Goal: Download file/media

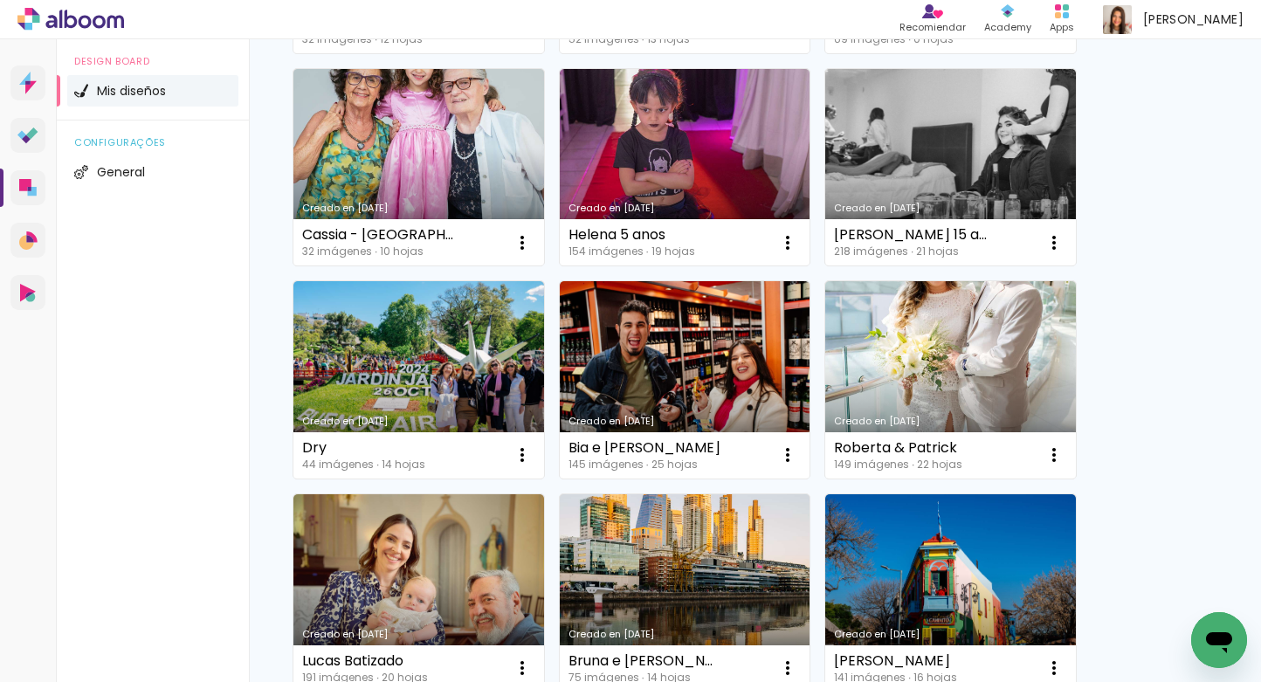
scroll to position [789, 0]
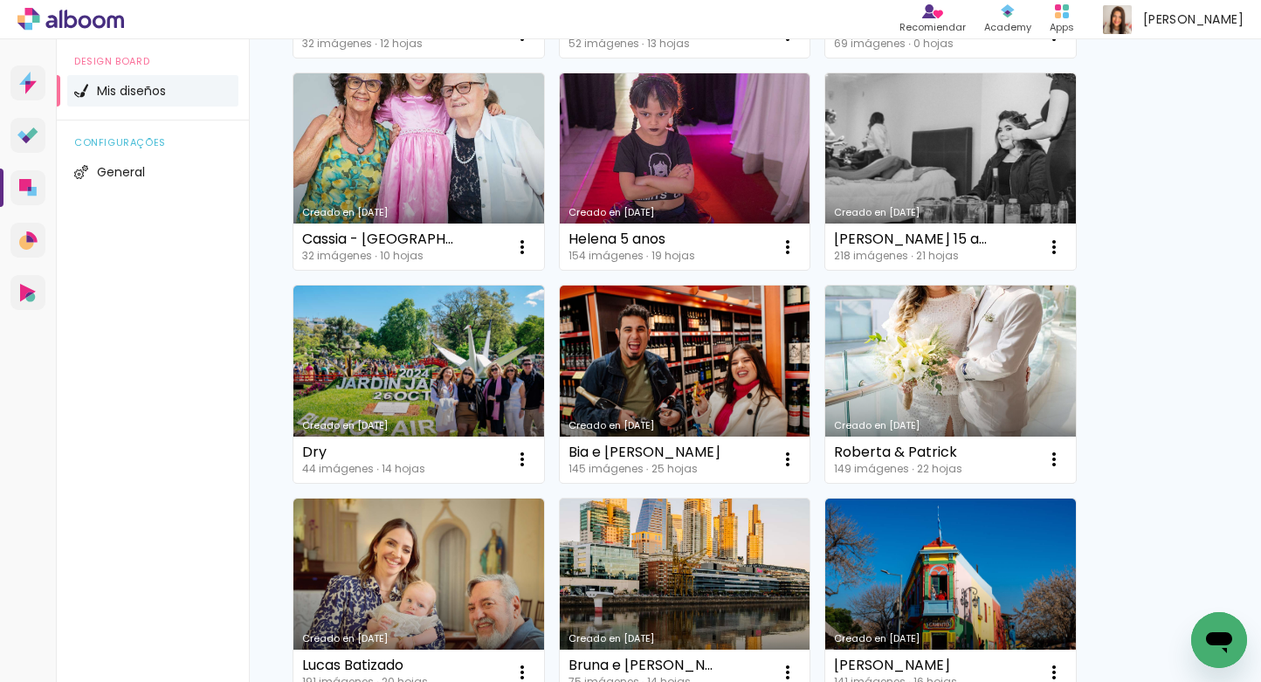
click at [1250, 302] on div "Creado en 12/8/25 Maestria 28 imágenes ∙ 9 hojas Abrir Hacer una copia Excluir …" at bounding box center [755, 448] width 1012 height 2168
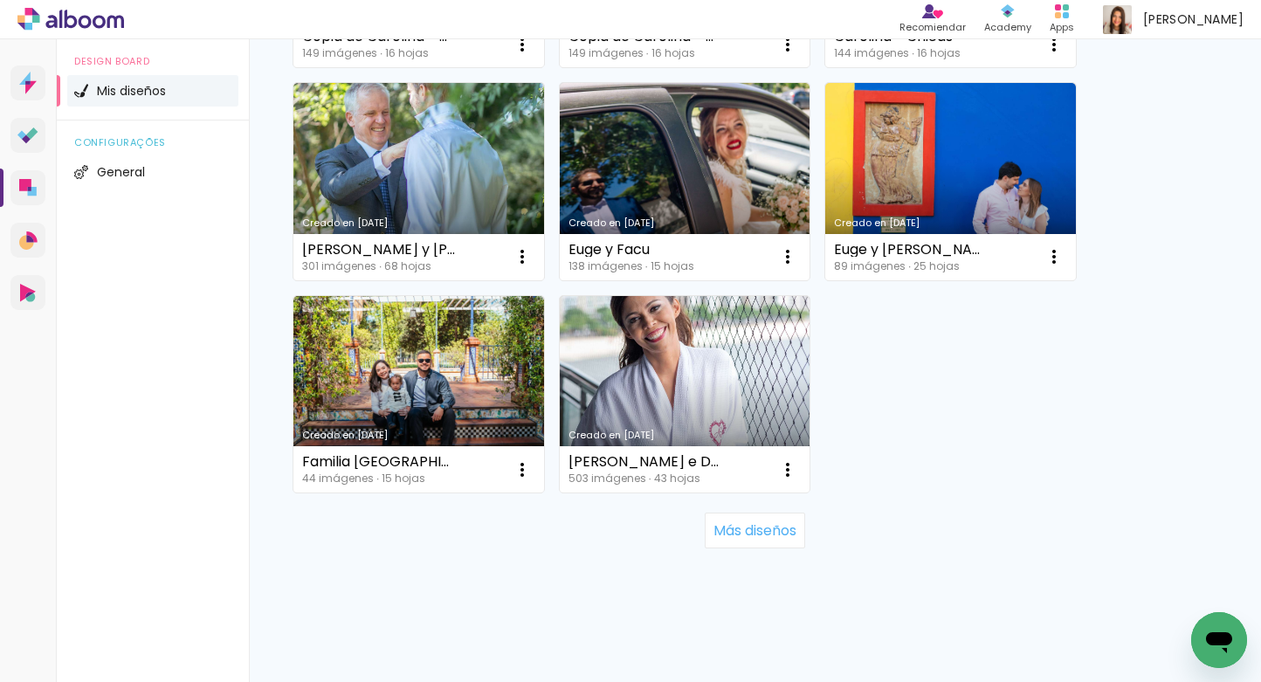
scroll to position [1628, 0]
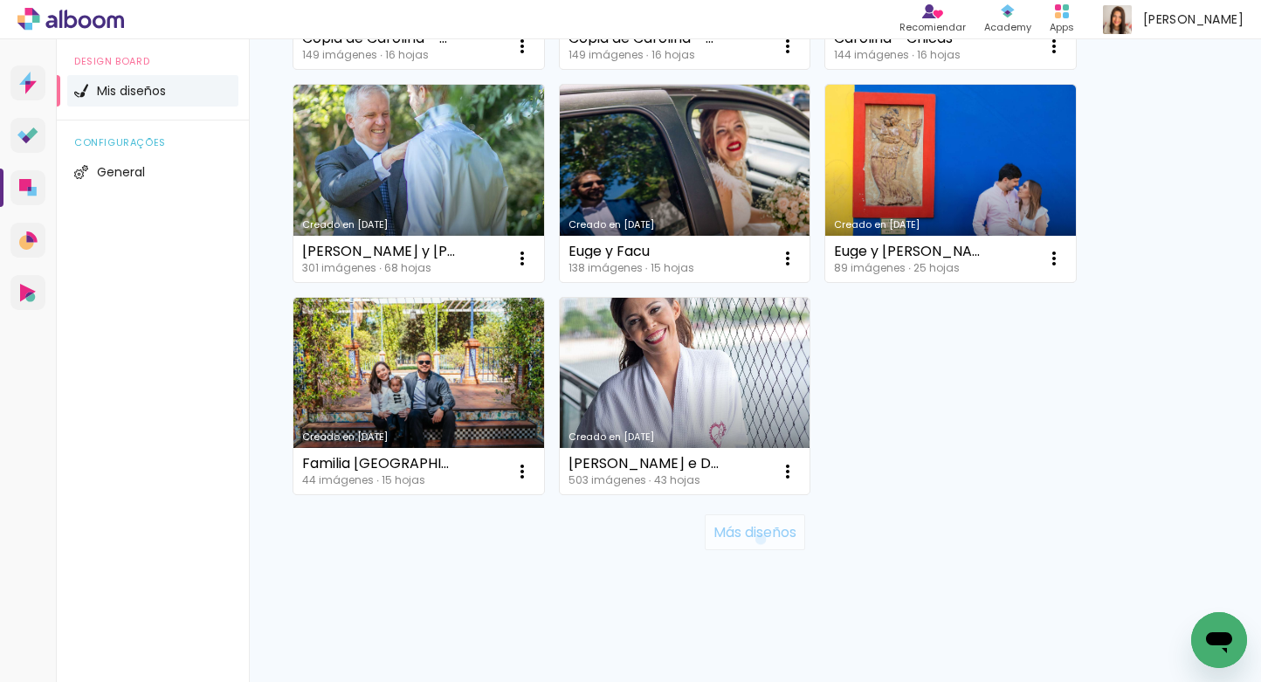
click at [0, 0] on slot "Más diseños" at bounding box center [0, 0] width 0 height 0
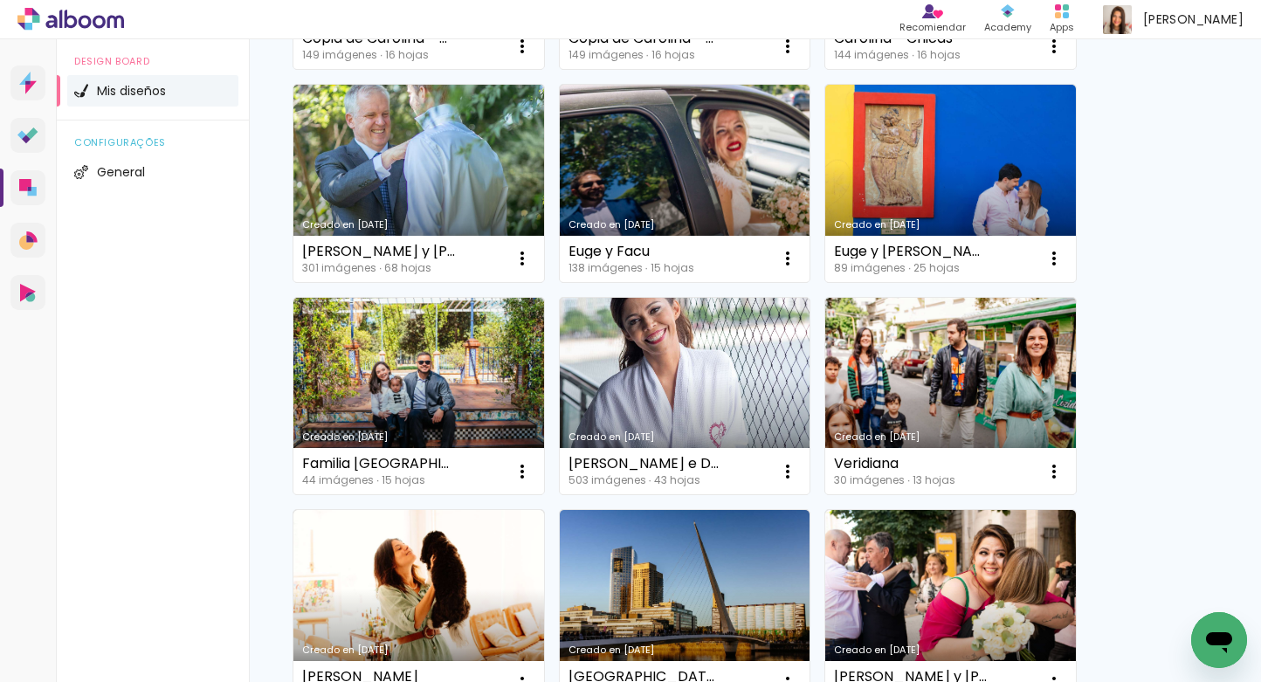
click at [1141, 487] on div "Creado en 12/8/25 Maestria 28 imágenes ∙ 9 hojas Abrir Hacer una copia Excluir …" at bounding box center [755, 76] width 941 height 2978
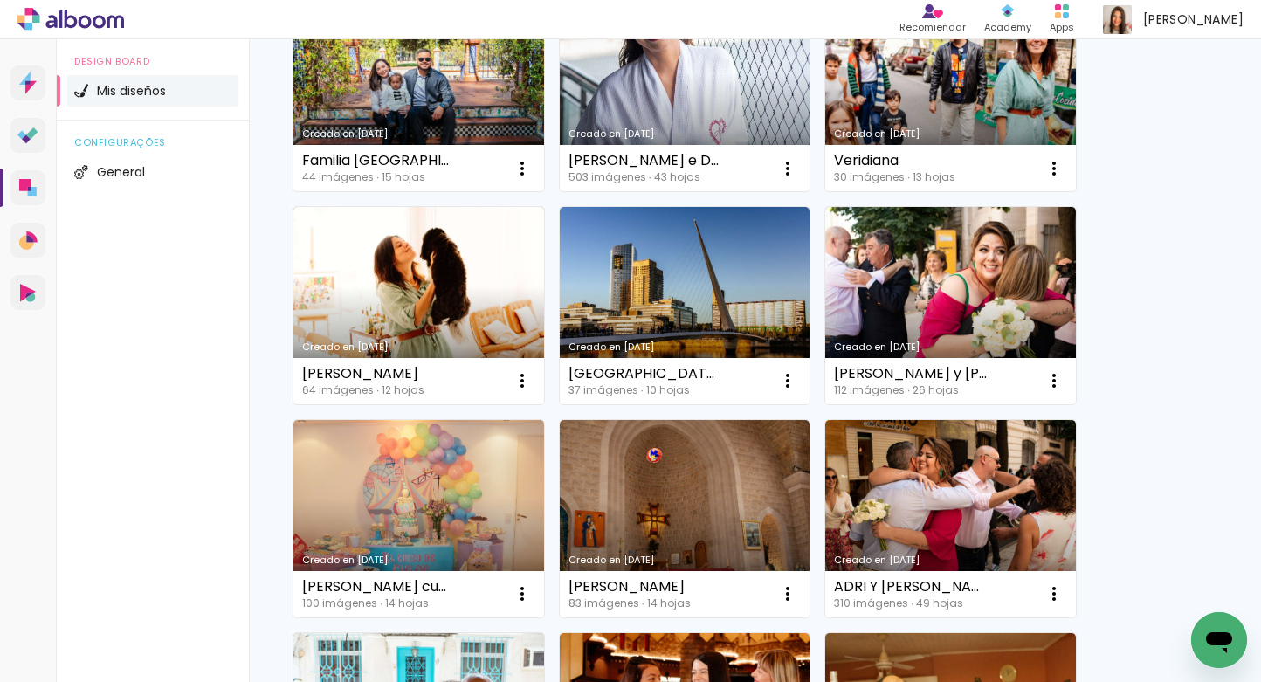
scroll to position [1942, 0]
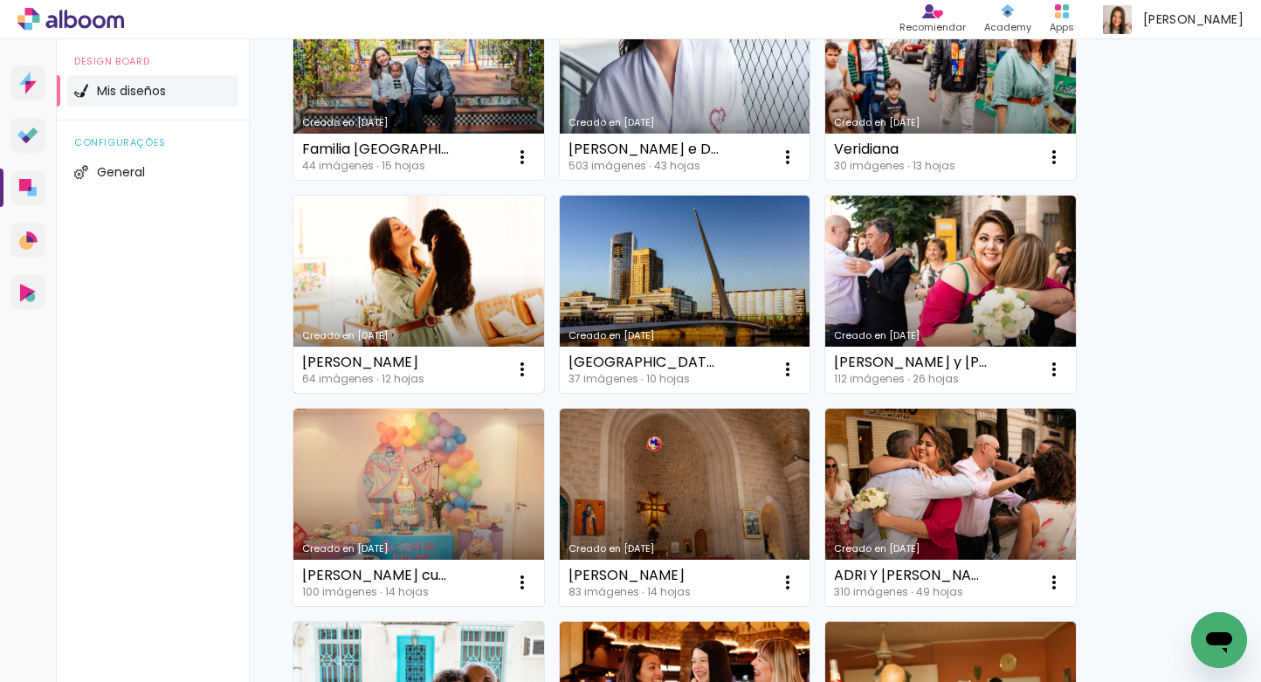
click at [409, 259] on link "Creado en 23/5/23" at bounding box center [418, 294] width 251 height 197
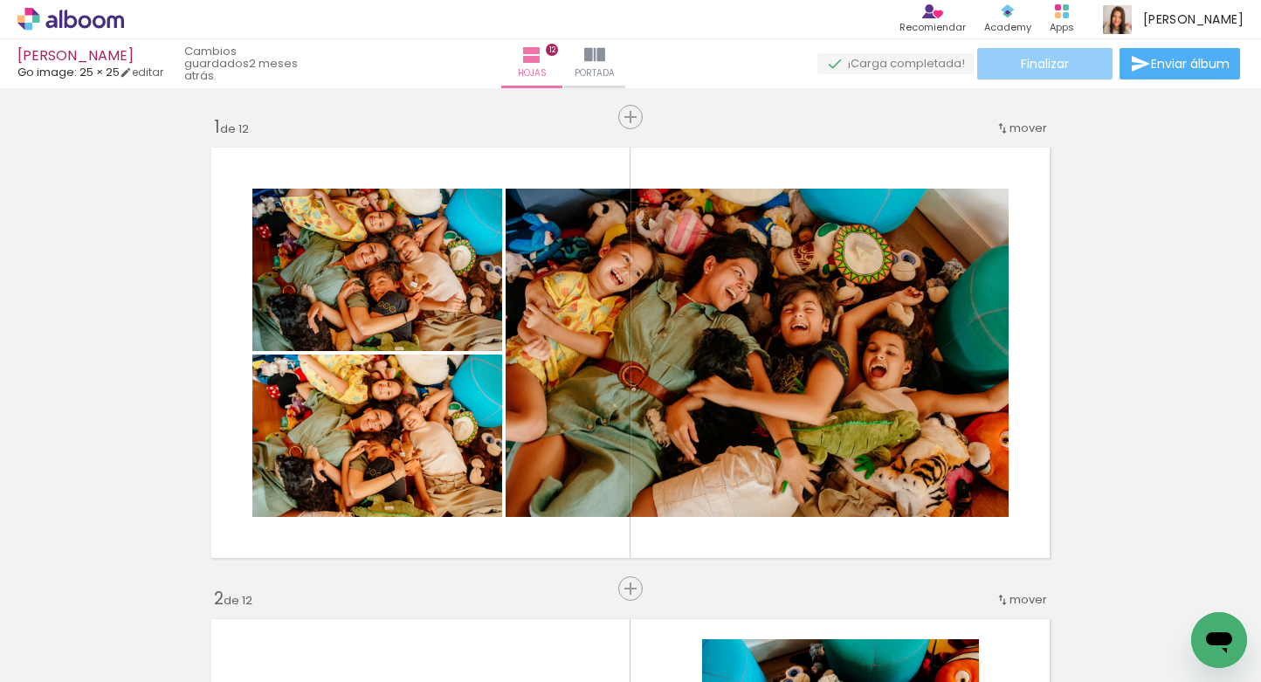
click at [1064, 67] on paper-button "Finalizar" at bounding box center [1044, 63] width 135 height 31
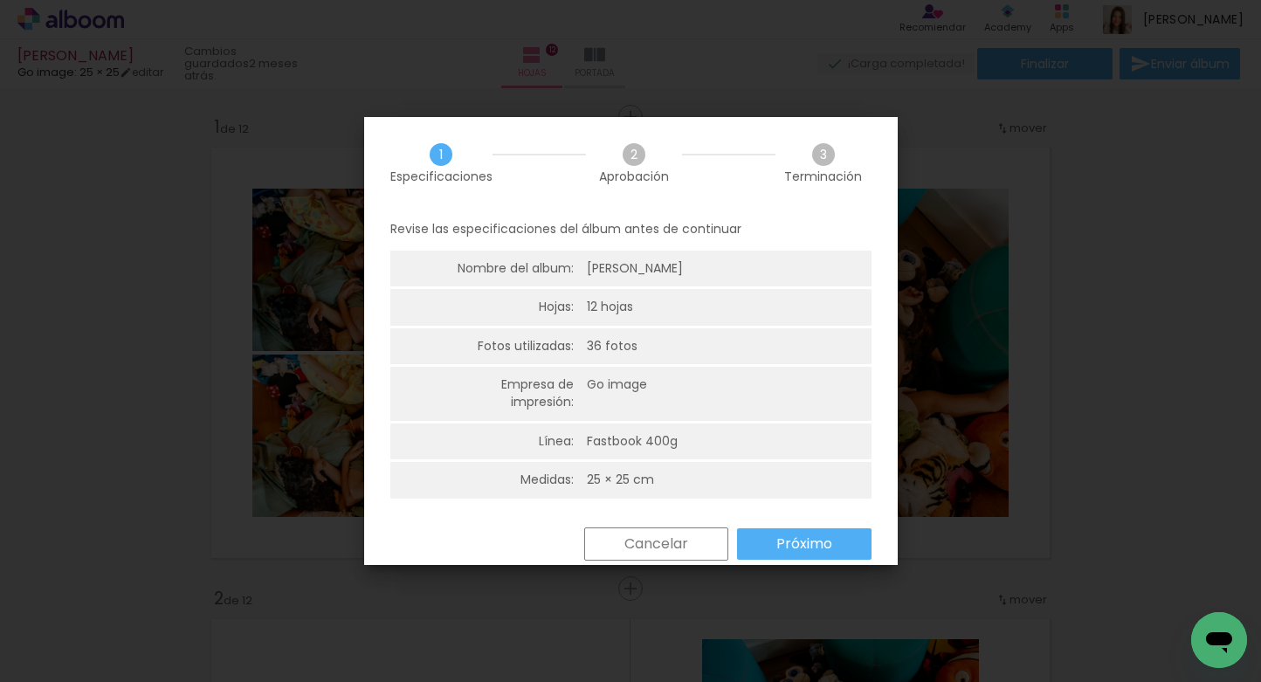
click at [0, 0] on slot "Próximo" at bounding box center [0, 0] width 0 height 0
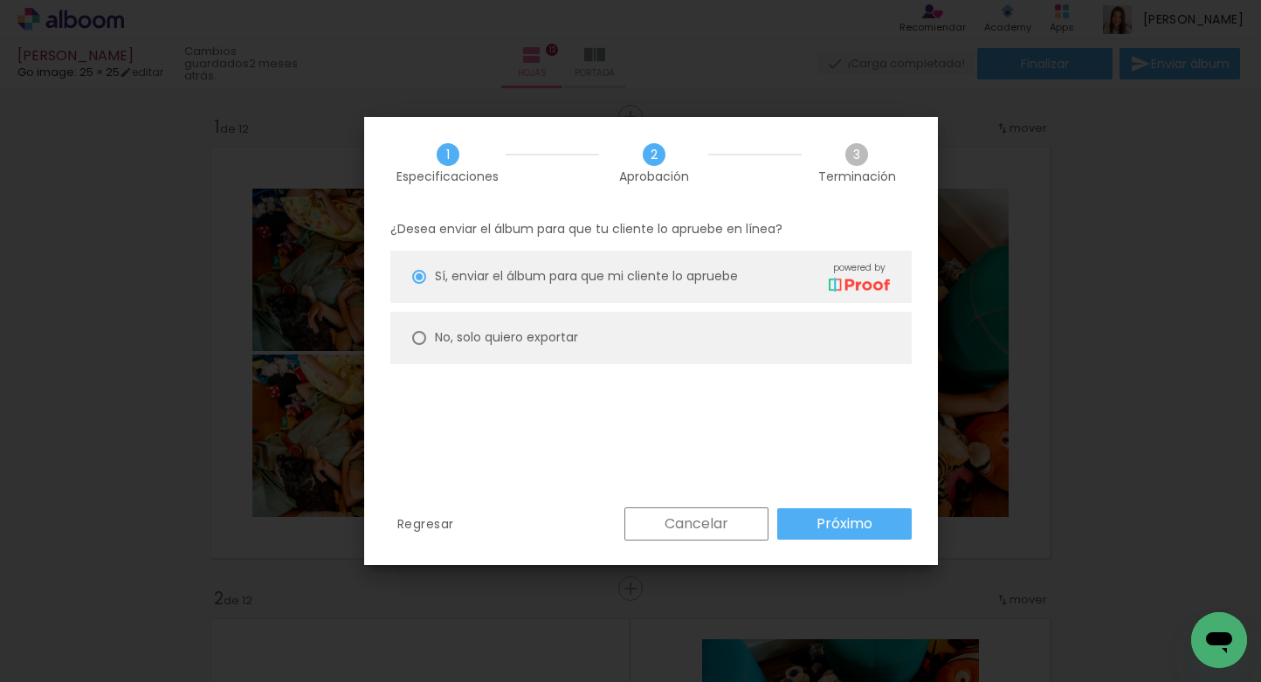
click at [417, 338] on div at bounding box center [419, 338] width 14 height 14
type paper-radio-button "on"
click at [0, 0] on slot "Próximo" at bounding box center [0, 0] width 0 height 0
type input "Alta, 300 DPI"
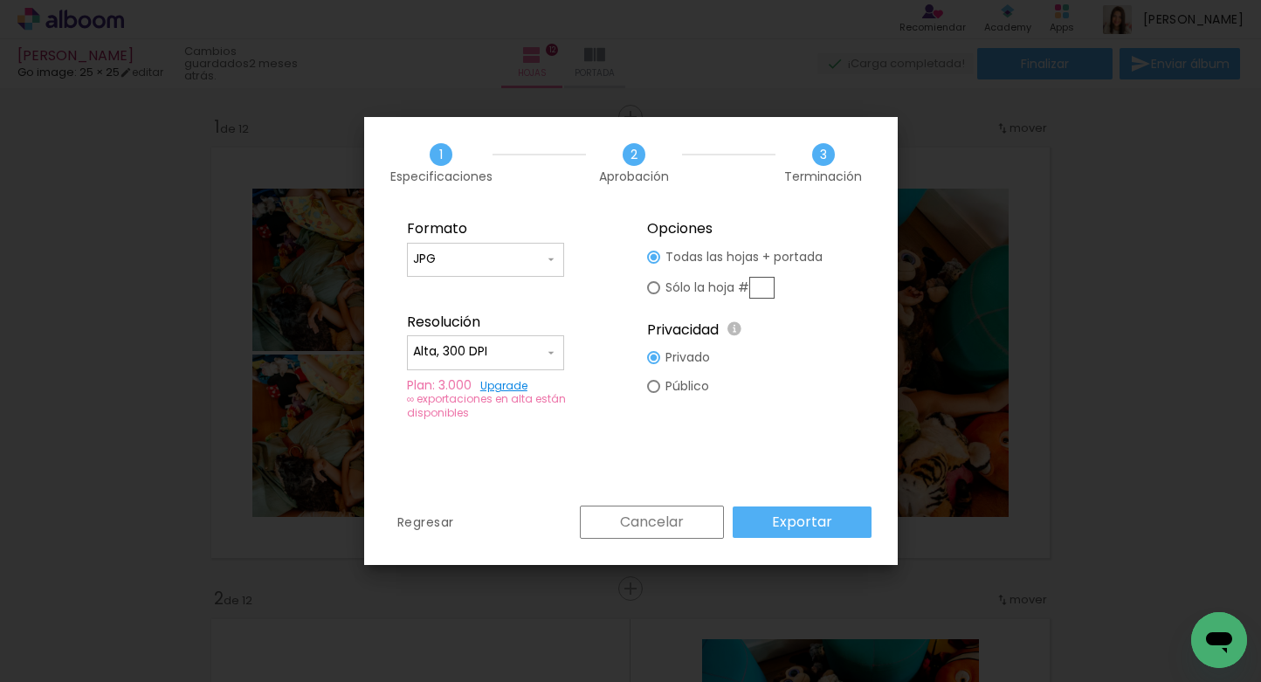
click at [845, 523] on paper-button "Exportar" at bounding box center [802, 522] width 139 height 31
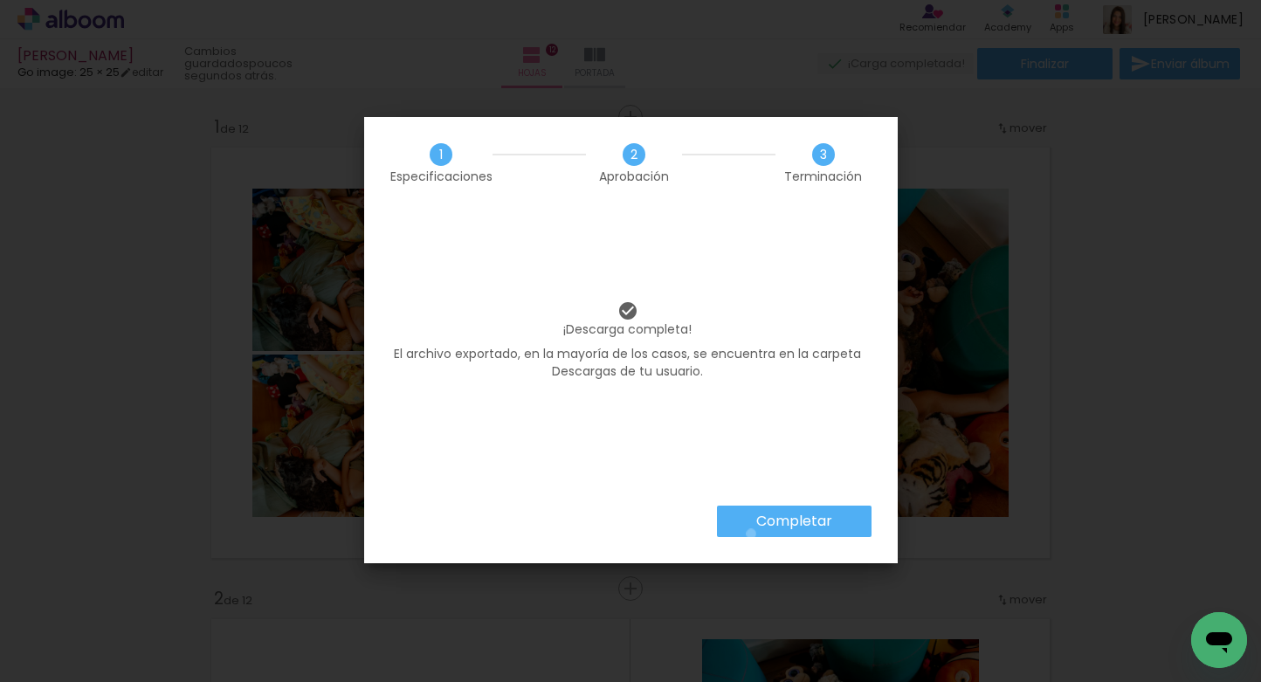
click at [751, 534] on paper-button "Completar" at bounding box center [794, 521] width 155 height 31
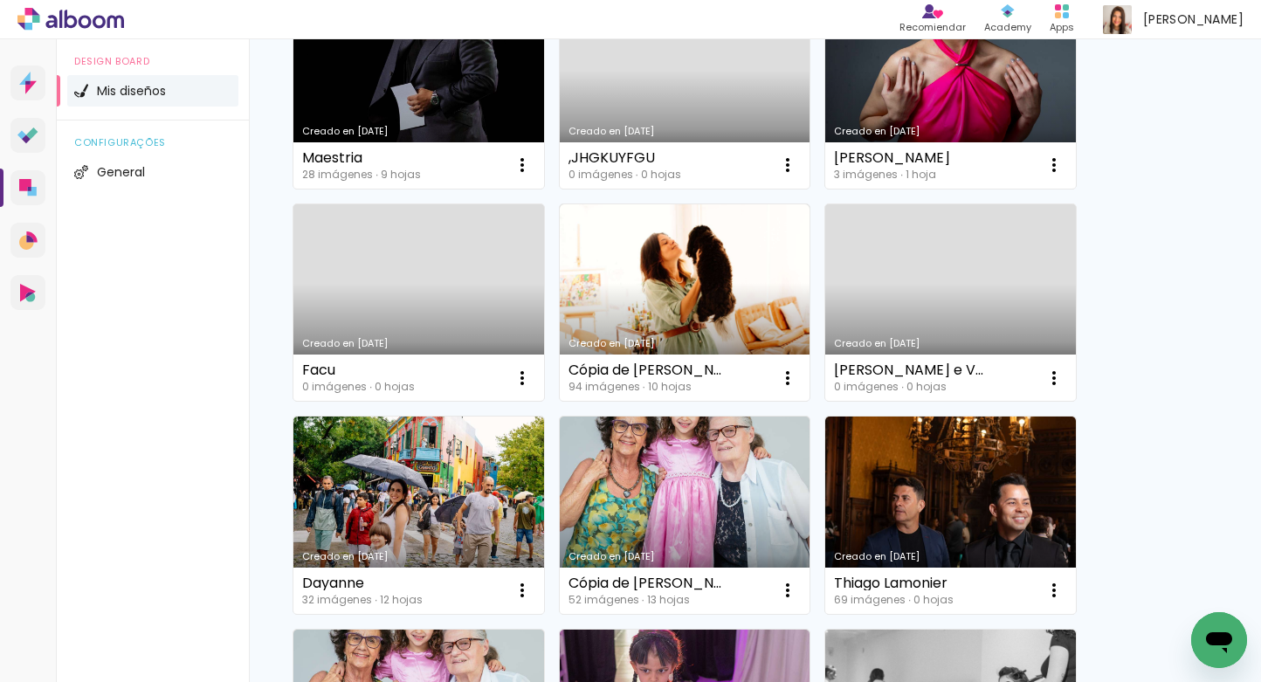
scroll to position [245, 0]
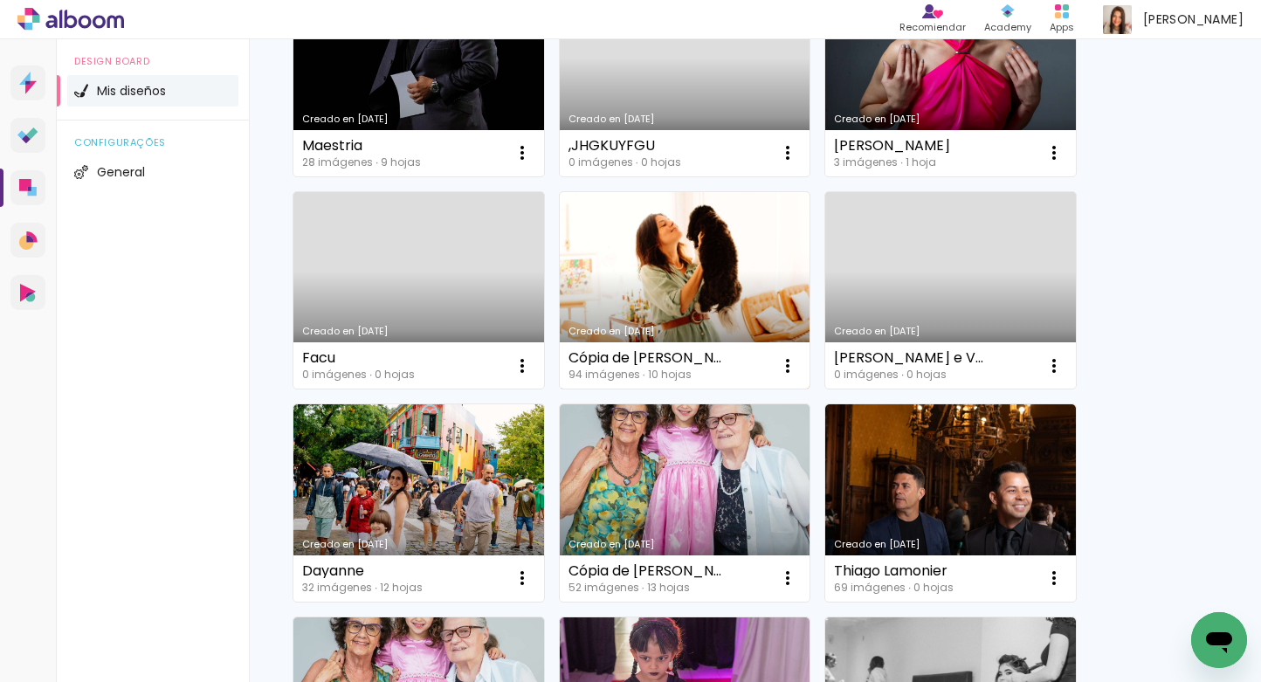
click at [650, 234] on link "Creado en [DATE]" at bounding box center [685, 290] width 251 height 197
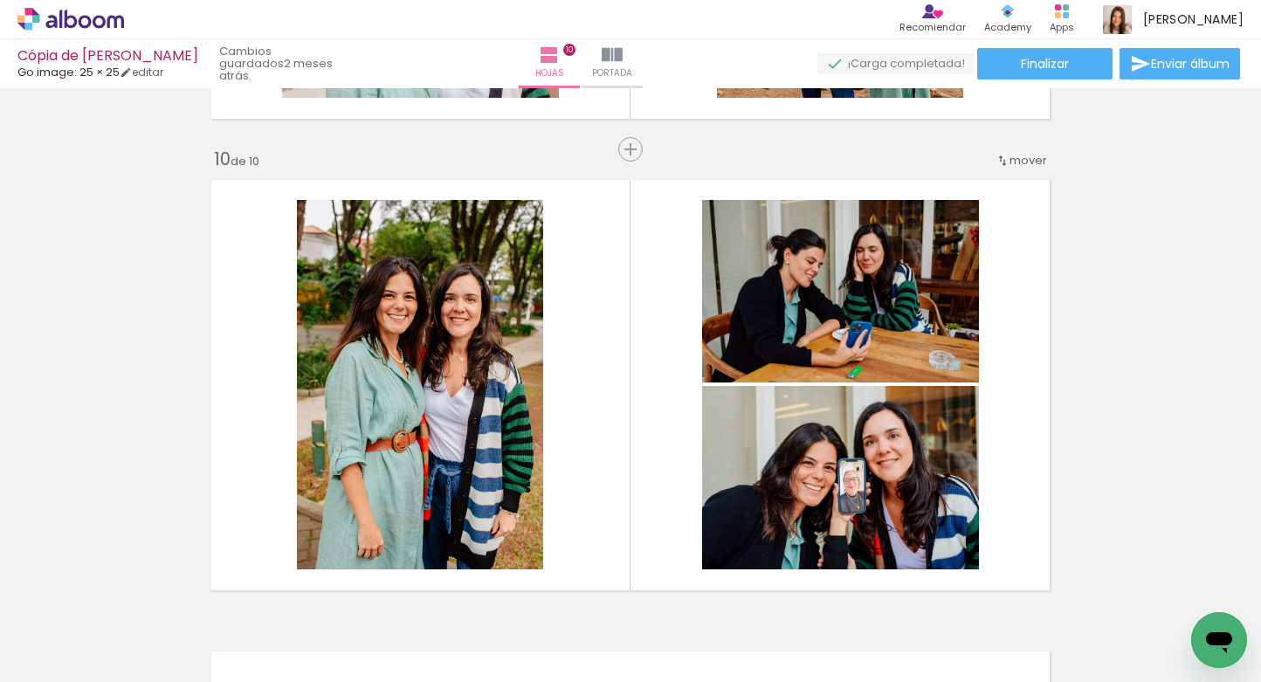
scroll to position [4208, 0]
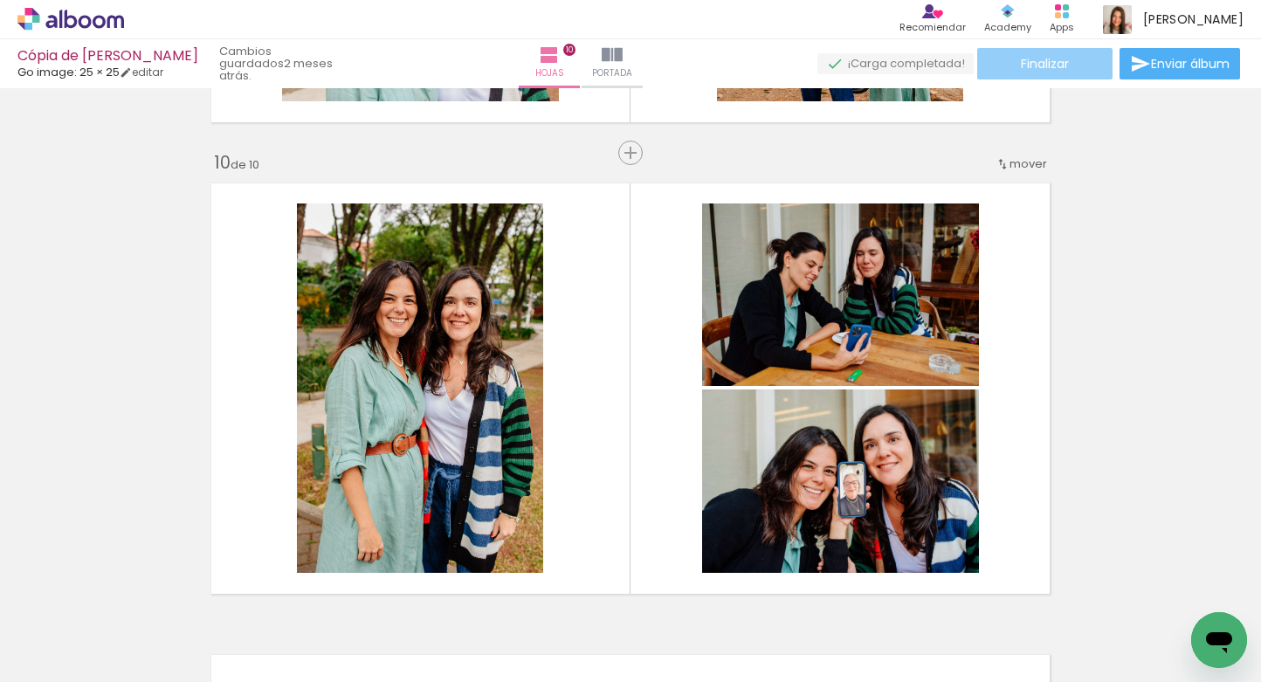
click at [1039, 52] on paper-button "Finalizar" at bounding box center [1044, 63] width 135 height 31
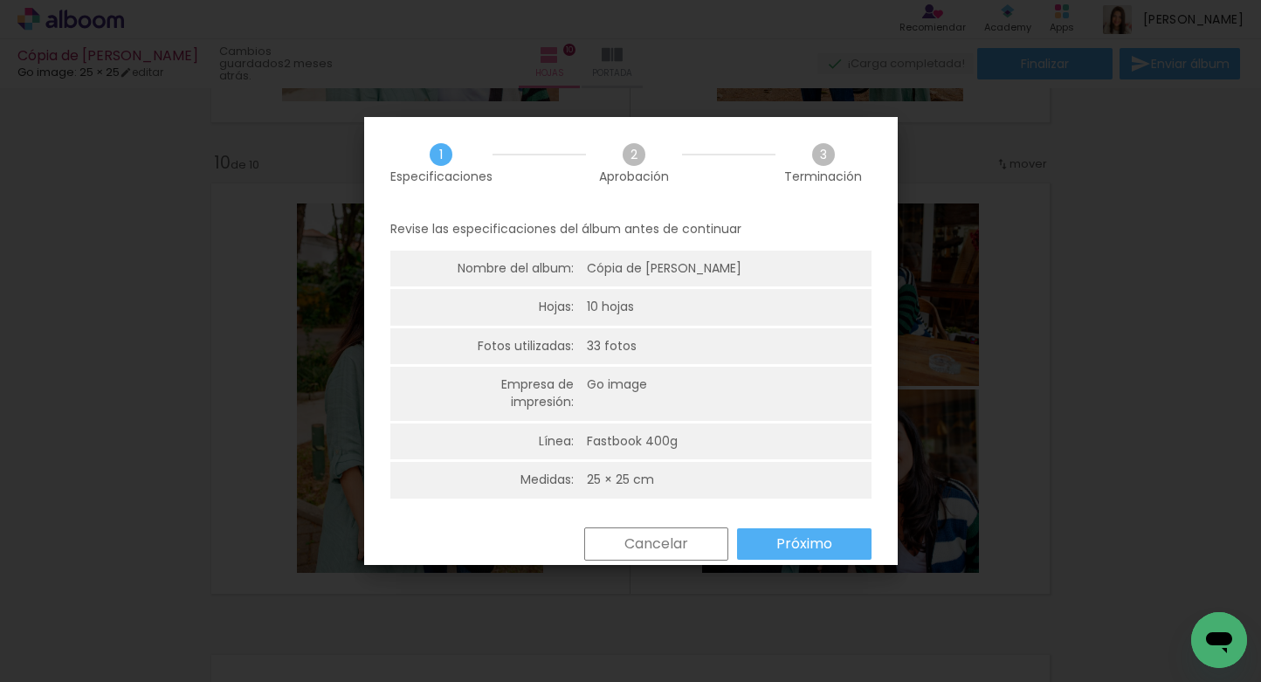
click at [0, 0] on slot "Próximo" at bounding box center [0, 0] width 0 height 0
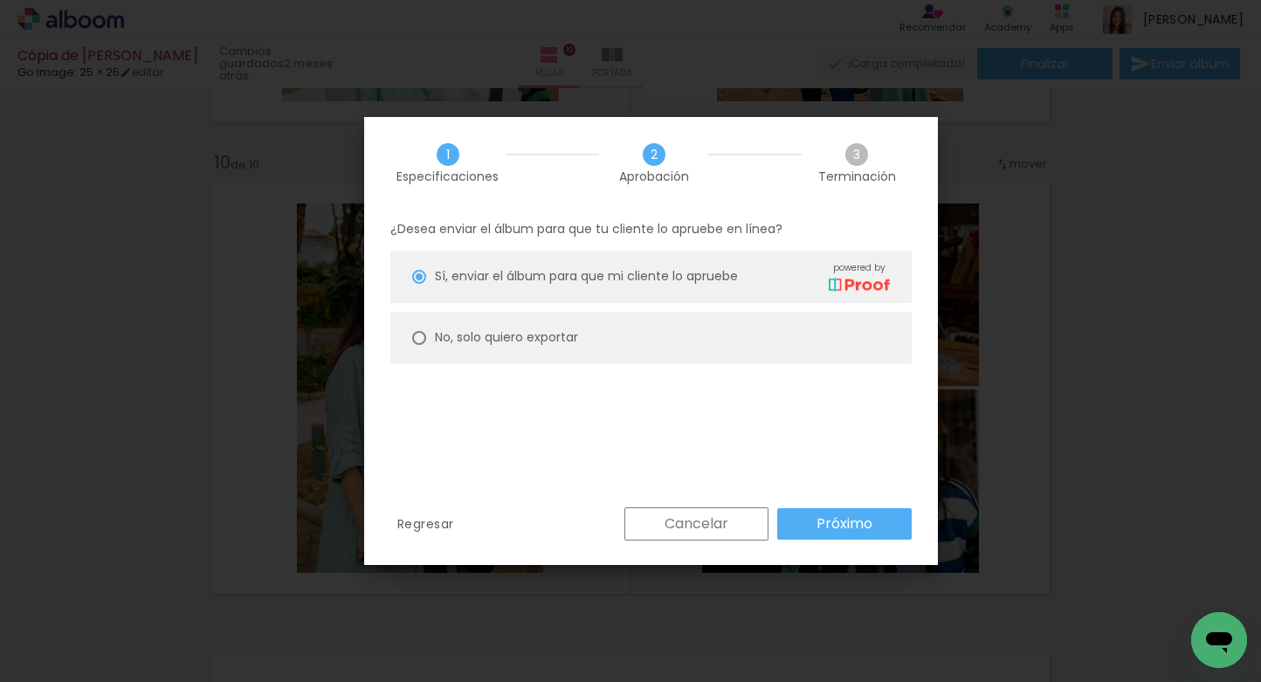
click at [0, 0] on slot "No, solo quiero exportar" at bounding box center [0, 0] width 0 height 0
type paper-radio-button "on"
click at [813, 520] on paper-button "Próximo" at bounding box center [844, 523] width 134 height 31
type input "Alta, 300 DPI"
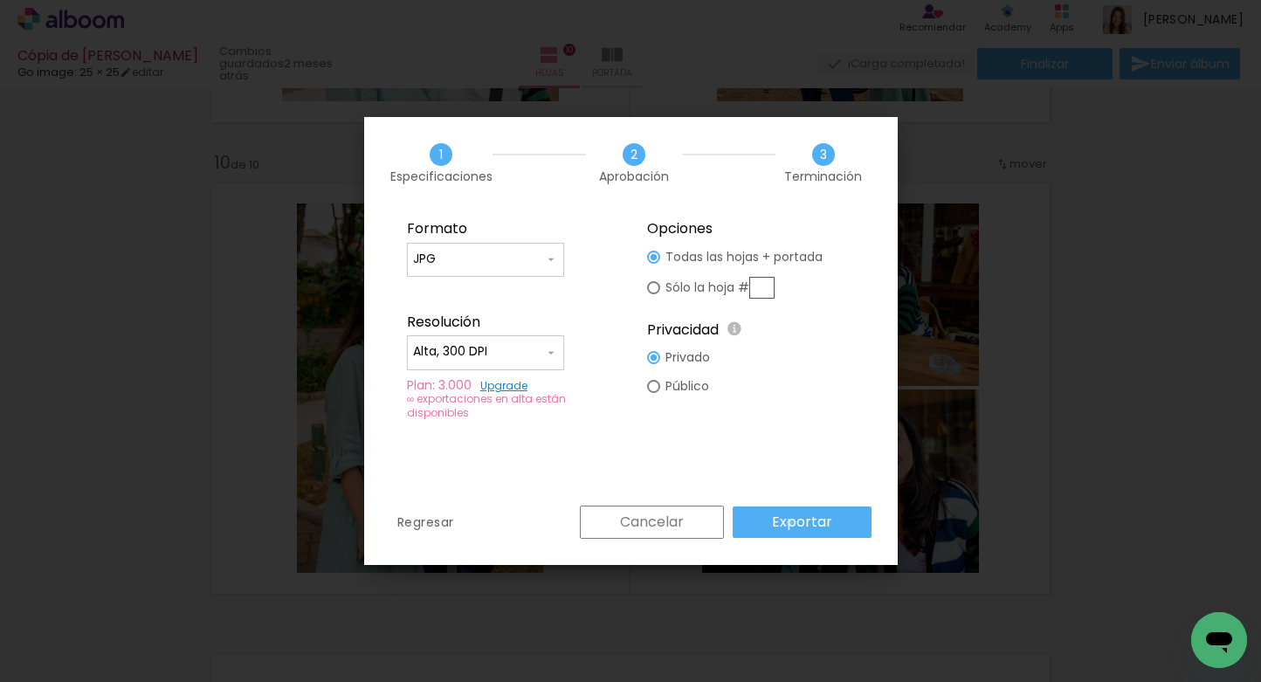
click at [0, 0] on slot "Exportar" at bounding box center [0, 0] width 0 height 0
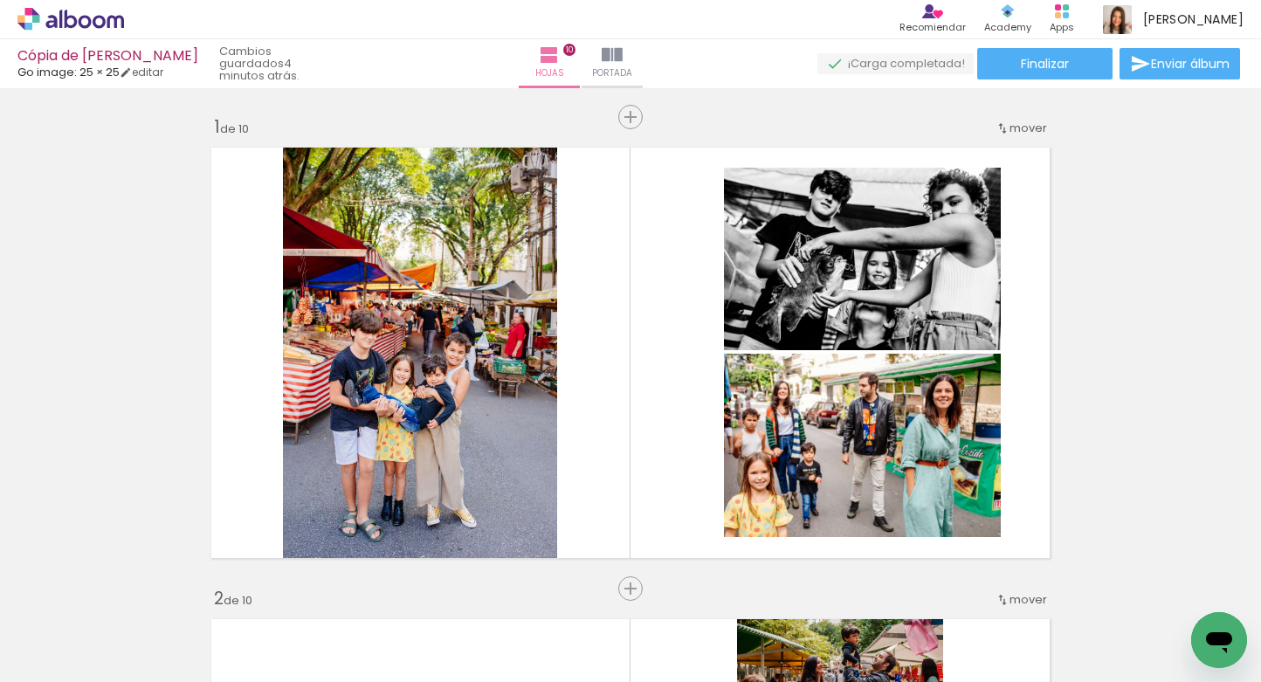
scroll to position [4208, 0]
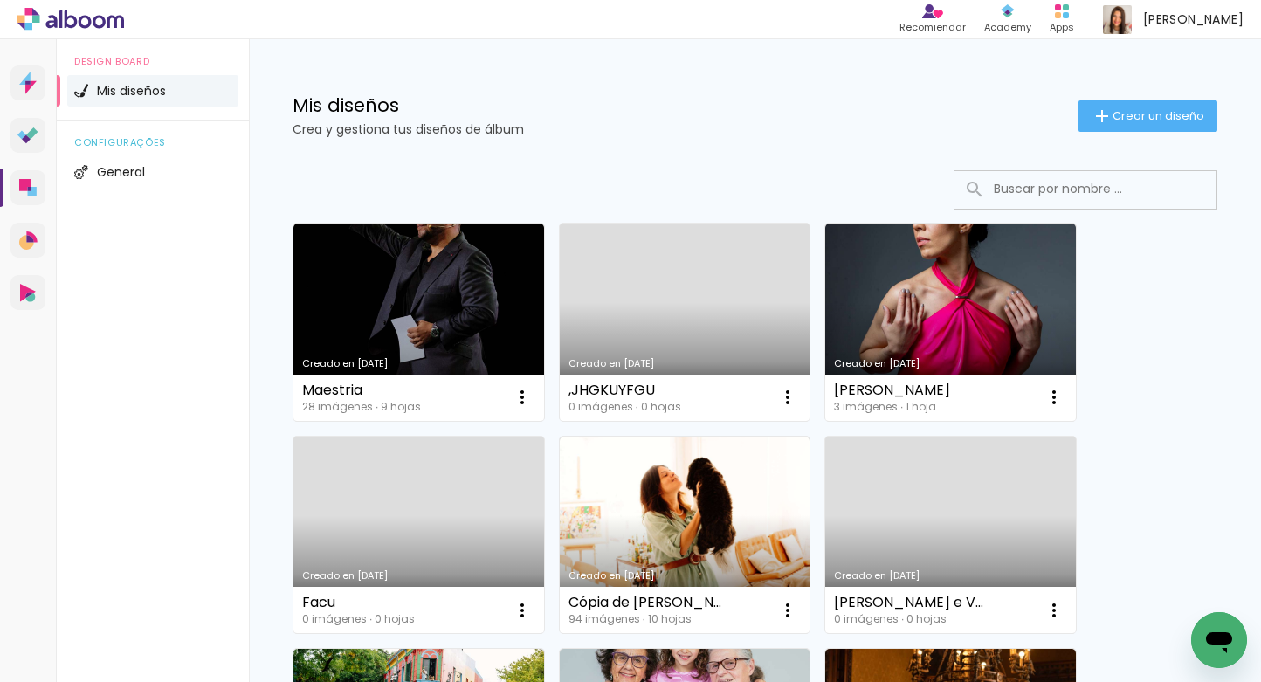
click at [1231, 184] on input at bounding box center [1109, 189] width 249 height 36
click at [1244, 144] on div "Mis diseños Crea y gestiona tus diseños de álbum Crear un diseño" at bounding box center [755, 96] width 1012 height 114
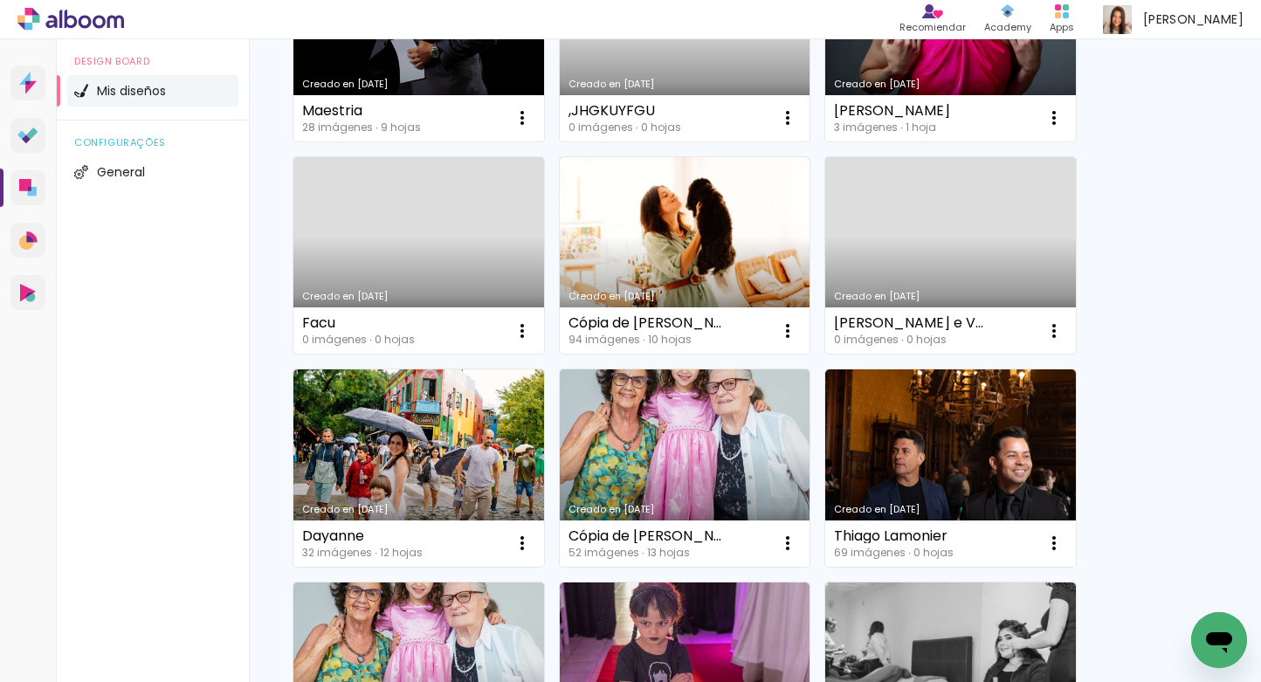
scroll to position [314, 0]
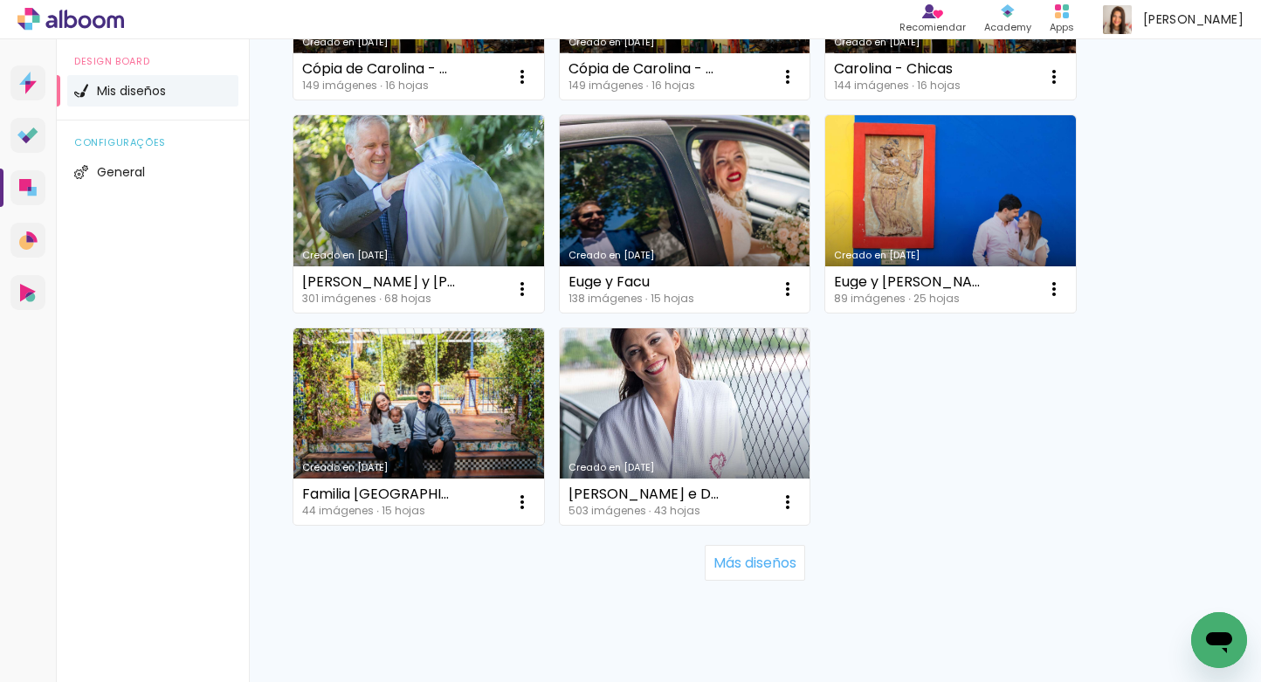
scroll to position [1638, 0]
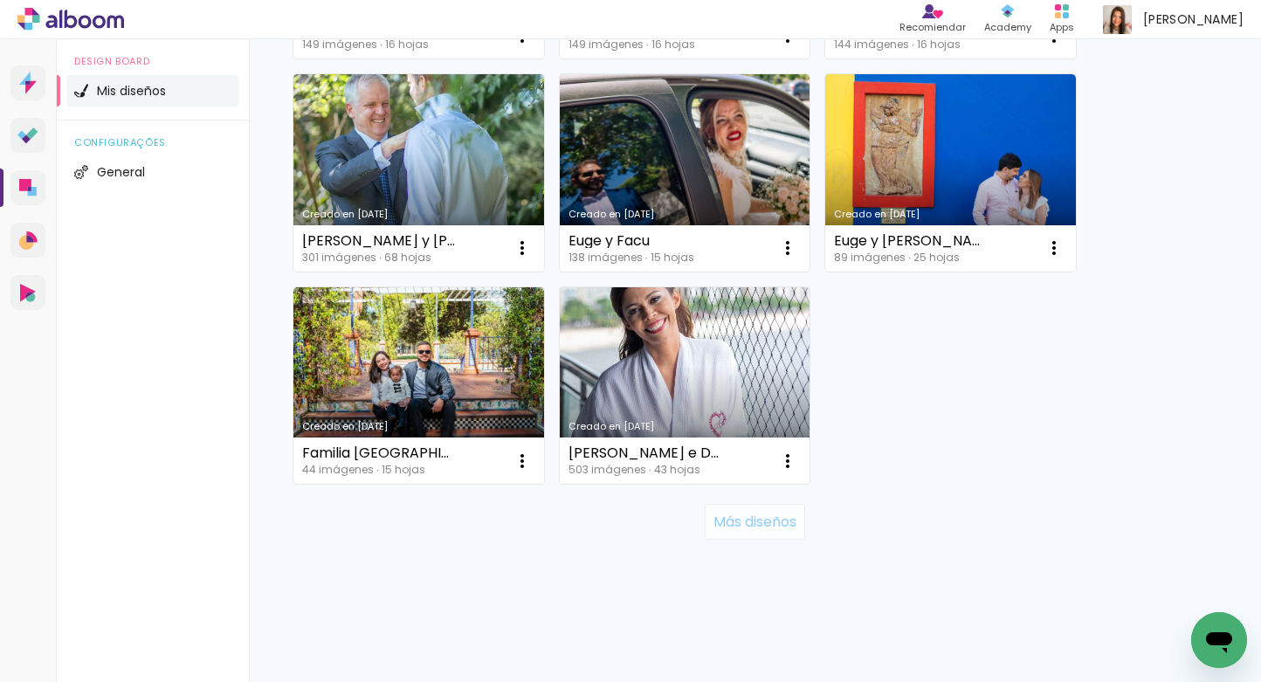
click at [0, 0] on slot "Más diseños" at bounding box center [0, 0] width 0 height 0
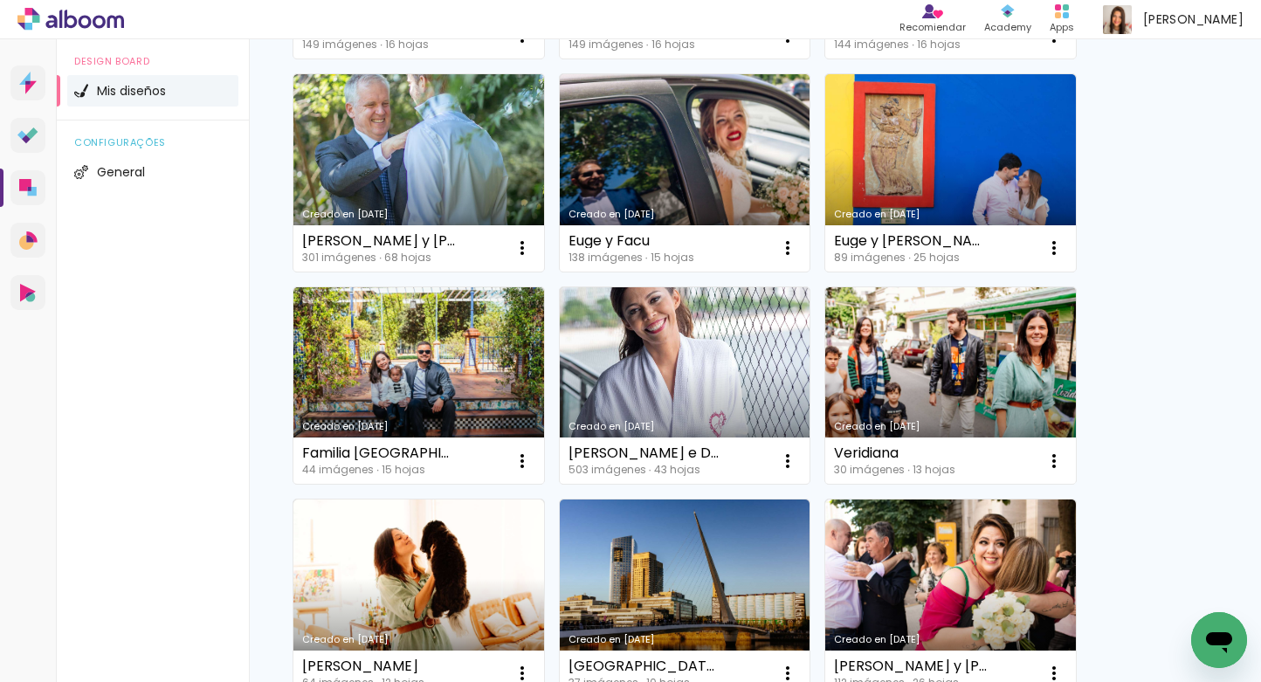
click at [1167, 379] on div "Creado en 12/8/25 Maestria 28 imágenes ∙ 9 hojas Abrir Hacer una copia Excluir …" at bounding box center [755, 66] width 941 height 2978
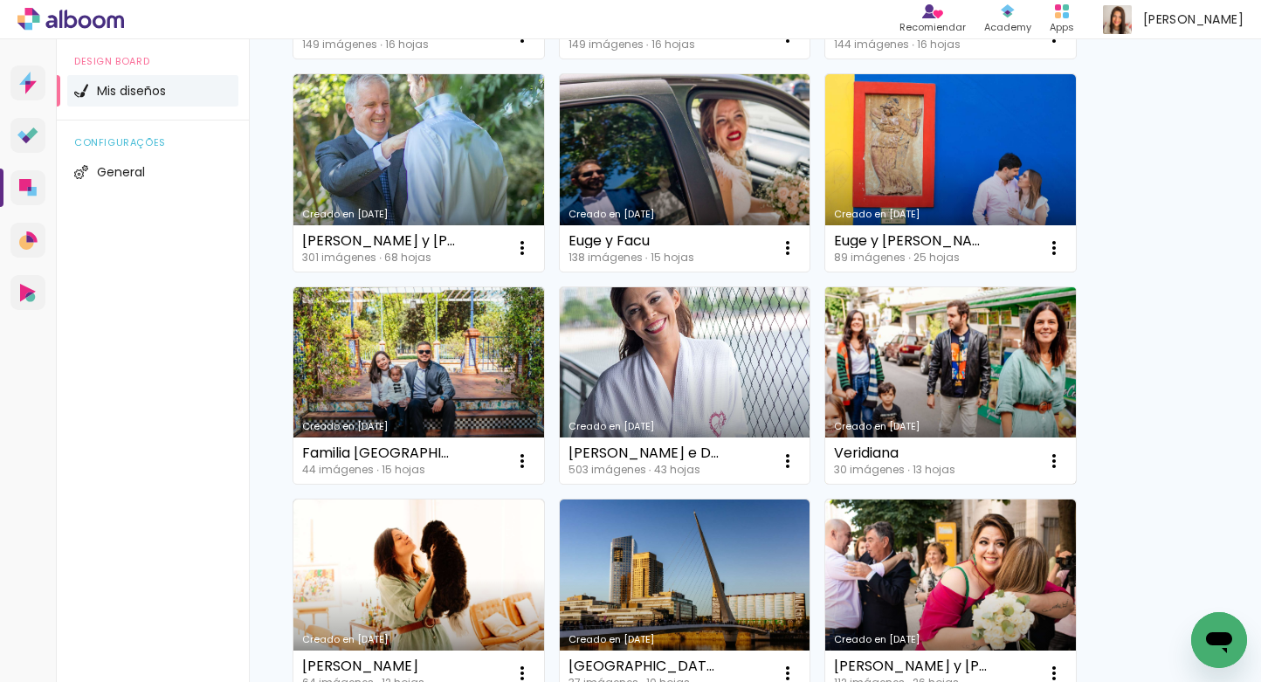
click at [1018, 395] on link "Creado en [DATE]" at bounding box center [950, 385] width 251 height 197
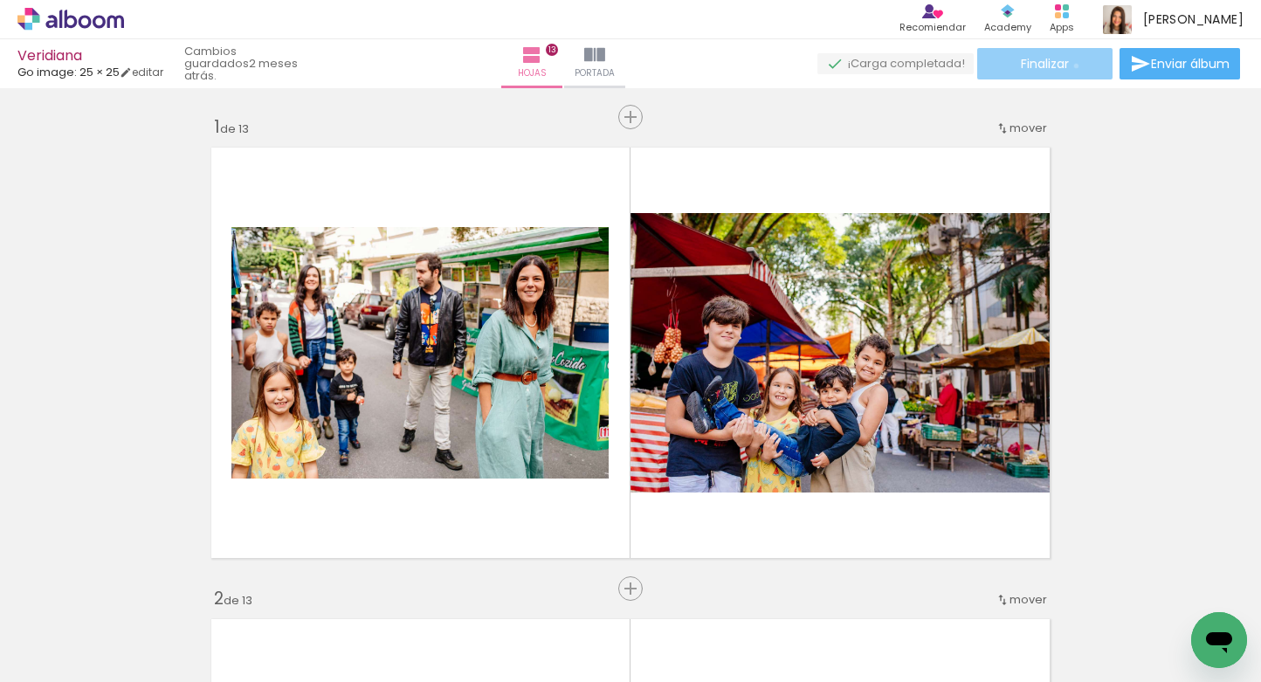
click at [1069, 65] on paper-button "Finalizar" at bounding box center [1044, 63] width 135 height 31
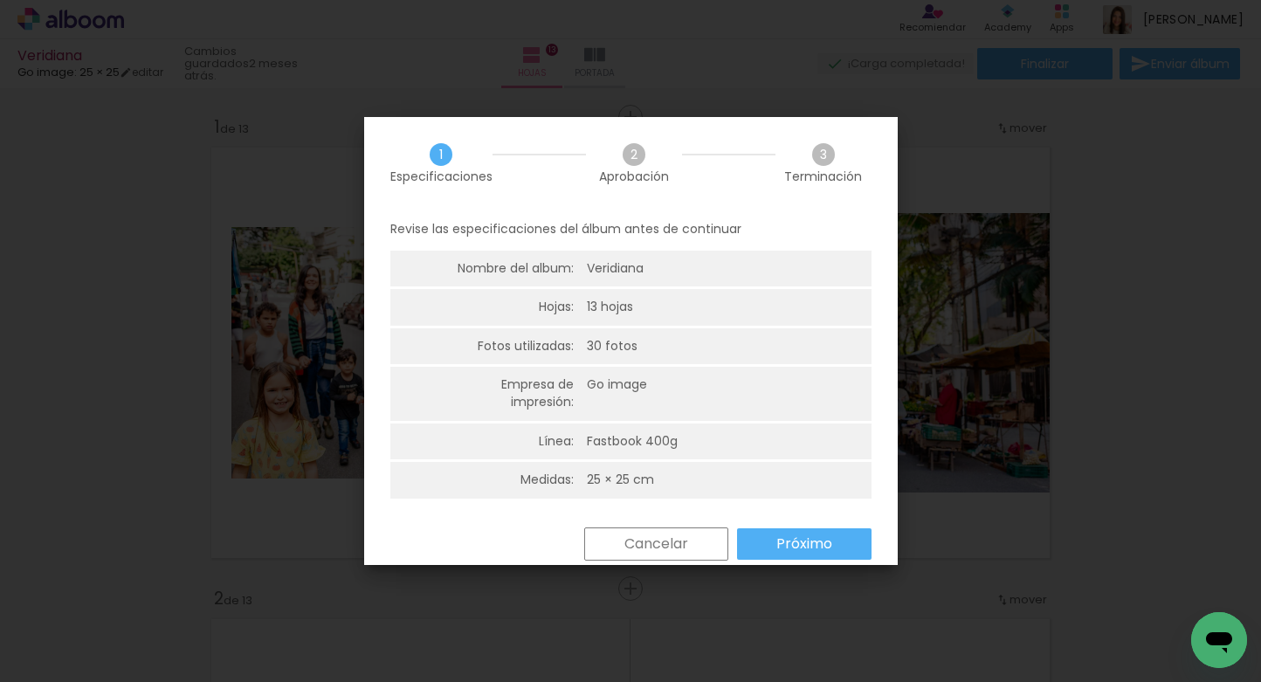
click at [0, 0] on slot "Próximo" at bounding box center [0, 0] width 0 height 0
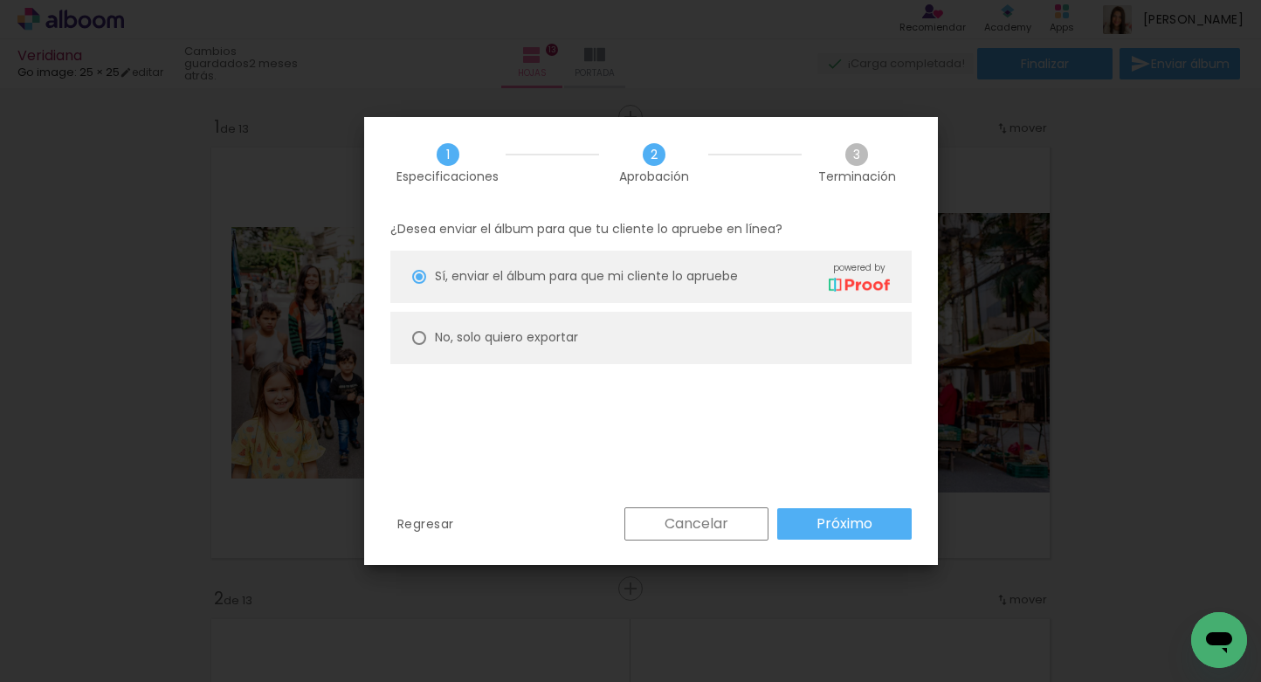
click at [0, 0] on slot "No, solo quiero exportar" at bounding box center [0, 0] width 0 height 0
type paper-radio-button "on"
click at [0, 0] on slot "Próximo" at bounding box center [0, 0] width 0 height 0
type input "Alta, 300 DPI"
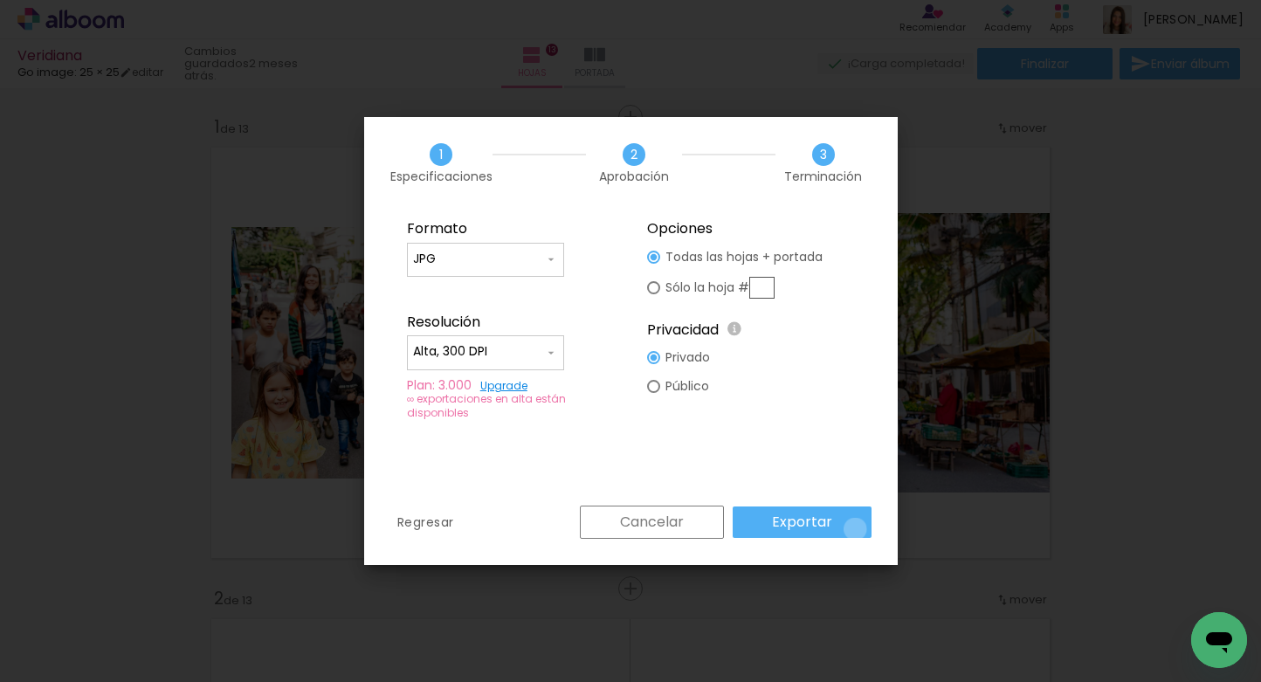
click at [858, 529] on paper-button "Exportar" at bounding box center [802, 522] width 139 height 31
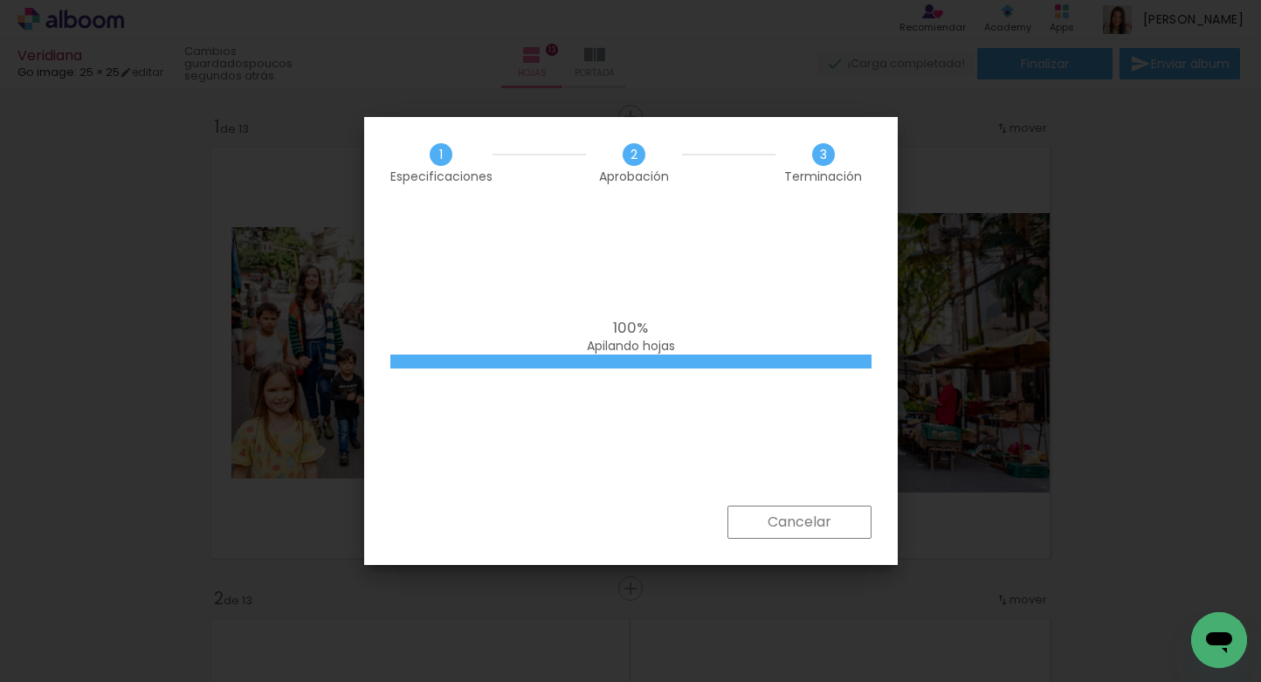
click at [809, 394] on div "100% Apilando hojas" at bounding box center [631, 357] width 534 height 297
click at [583, 230] on div "100% Apilando hojas" at bounding box center [631, 357] width 534 height 297
click at [824, 450] on div "100% Apilando hojas" at bounding box center [631, 357] width 534 height 297
click at [645, 452] on div "100% Apilando hojas" at bounding box center [631, 357] width 534 height 297
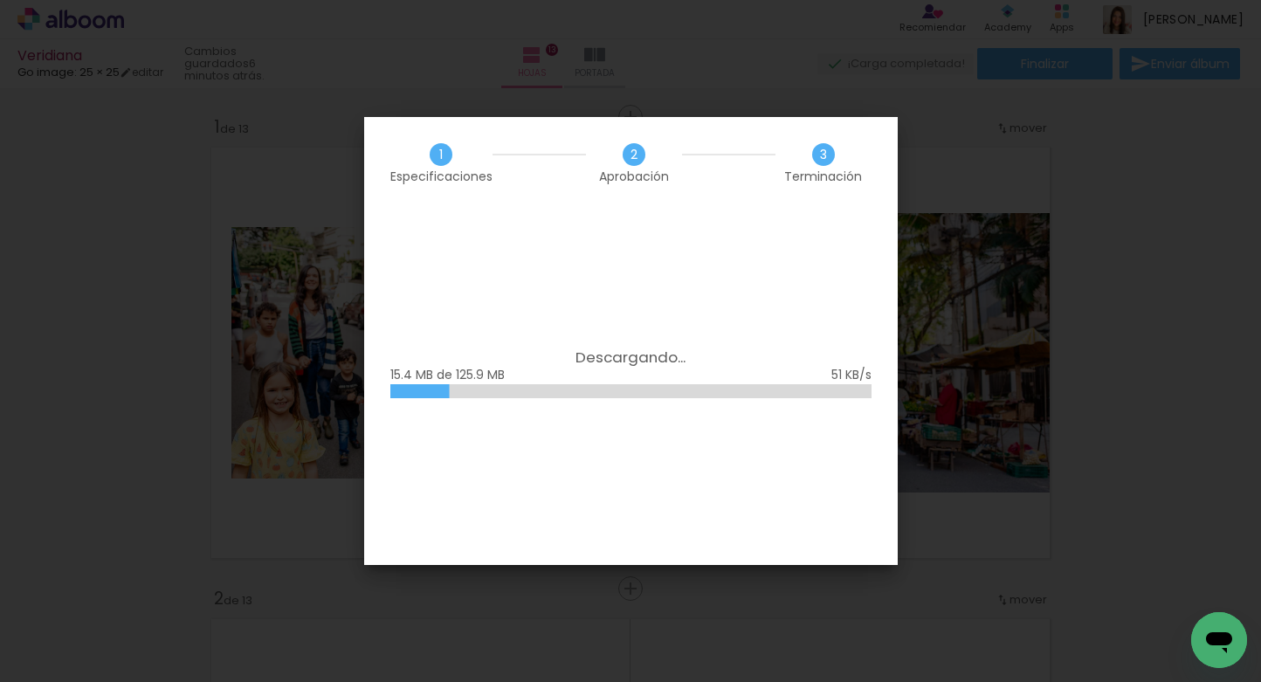
click at [741, 308] on div "Descargando... 15.4 MB de 125.9 MB" at bounding box center [631, 387] width 534 height 356
click at [631, 342] on div "Descargando... 18.4 MB de 125.9 MB" at bounding box center [631, 387] width 534 height 356
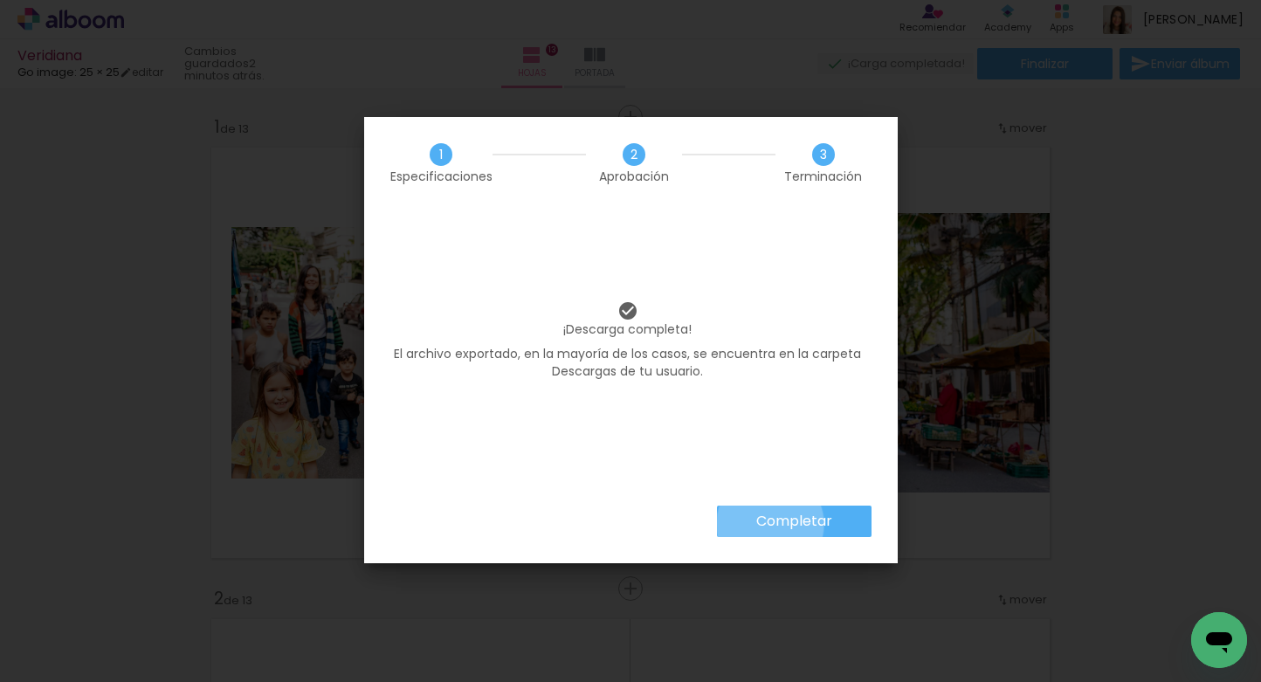
click at [0, 0] on slot "Completar" at bounding box center [0, 0] width 0 height 0
